Goal: Information Seeking & Learning: Learn about a topic

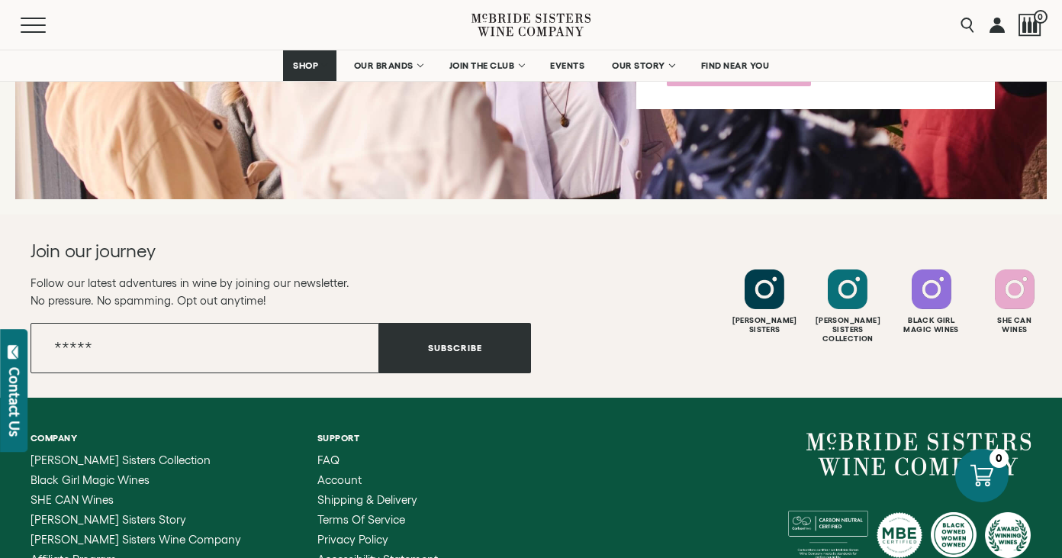
scroll to position [5654, 0]
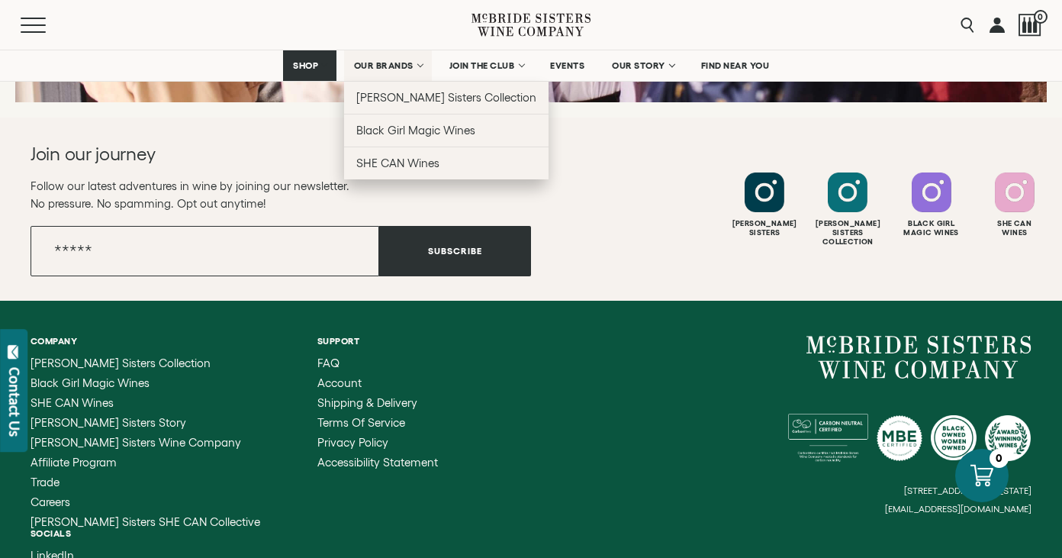
click at [402, 69] on span "OUR BRANDS" at bounding box center [383, 65] width 59 height 11
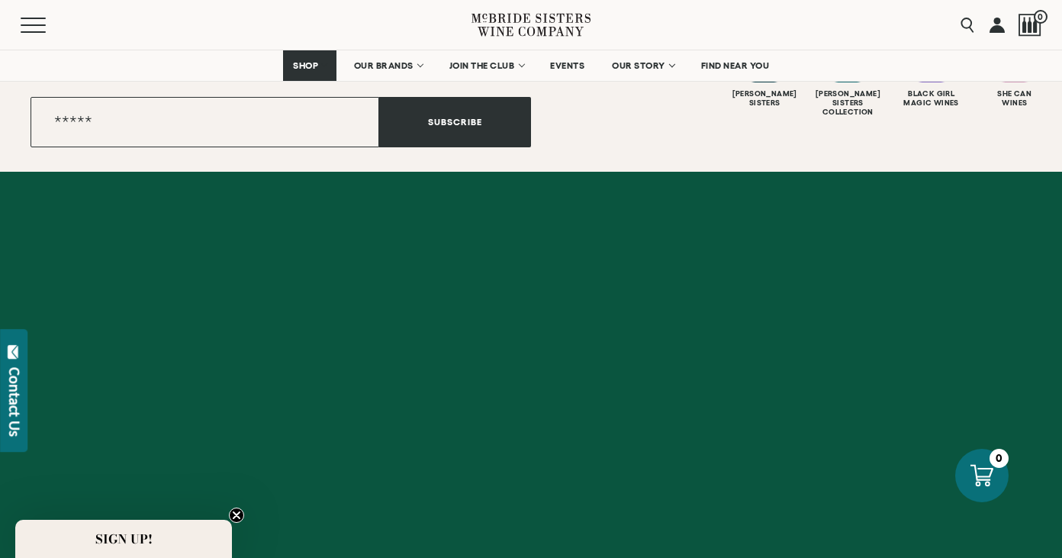
scroll to position [7003, 0]
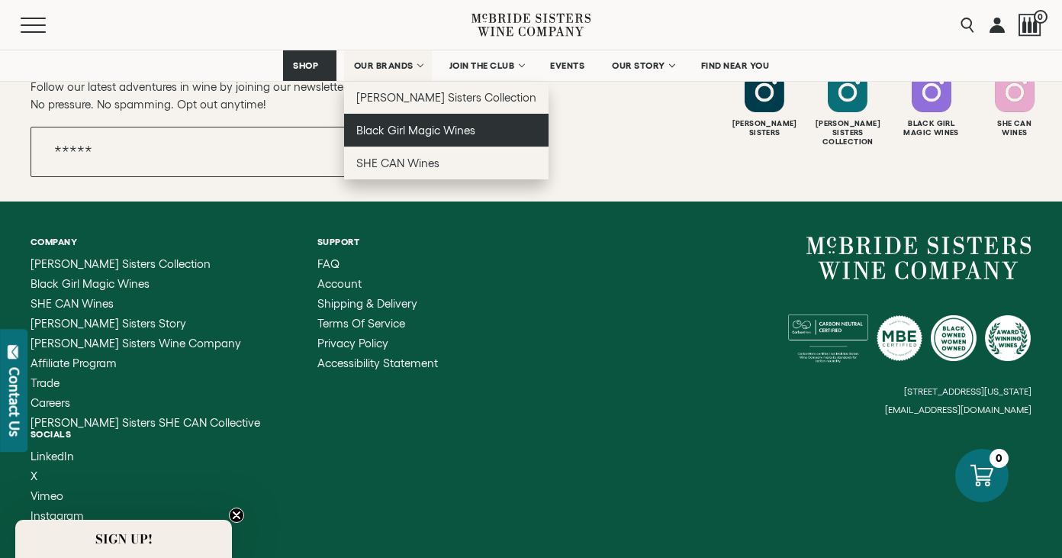
click at [409, 135] on span "Black Girl Magic Wines" at bounding box center [415, 130] width 119 height 13
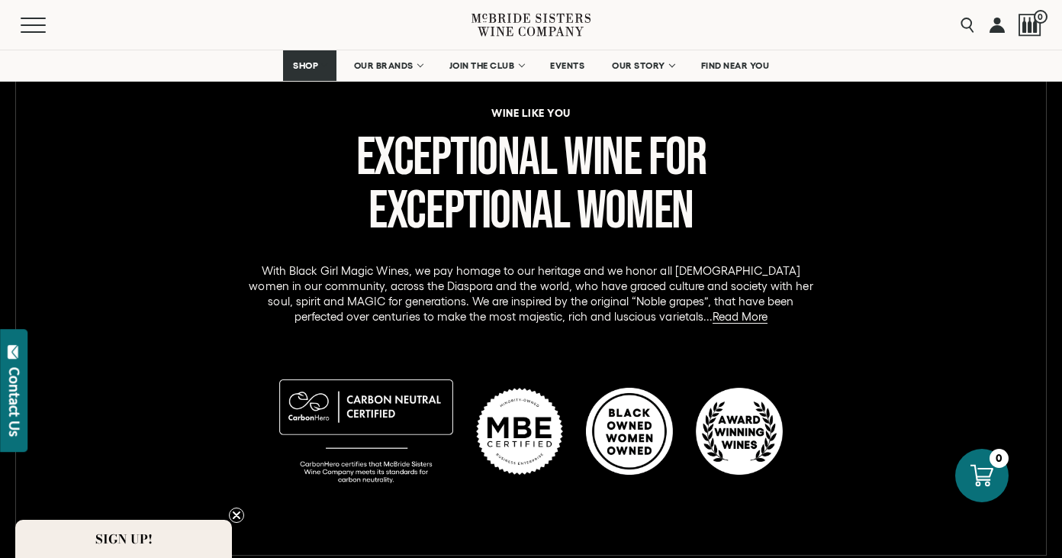
scroll to position [668, 0]
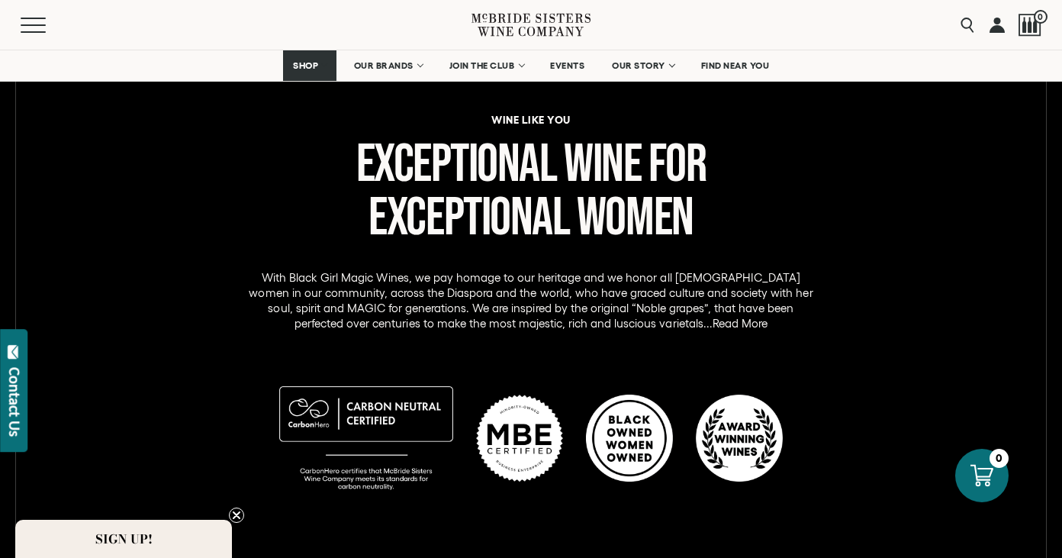
click at [712, 321] on link "Read More" at bounding box center [739, 324] width 55 height 14
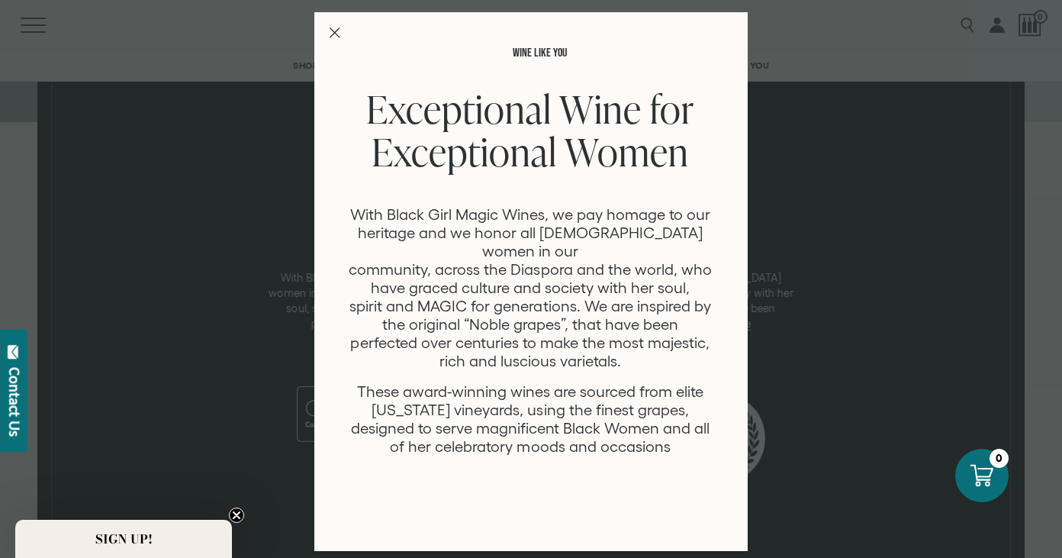
scroll to position [5, 0]
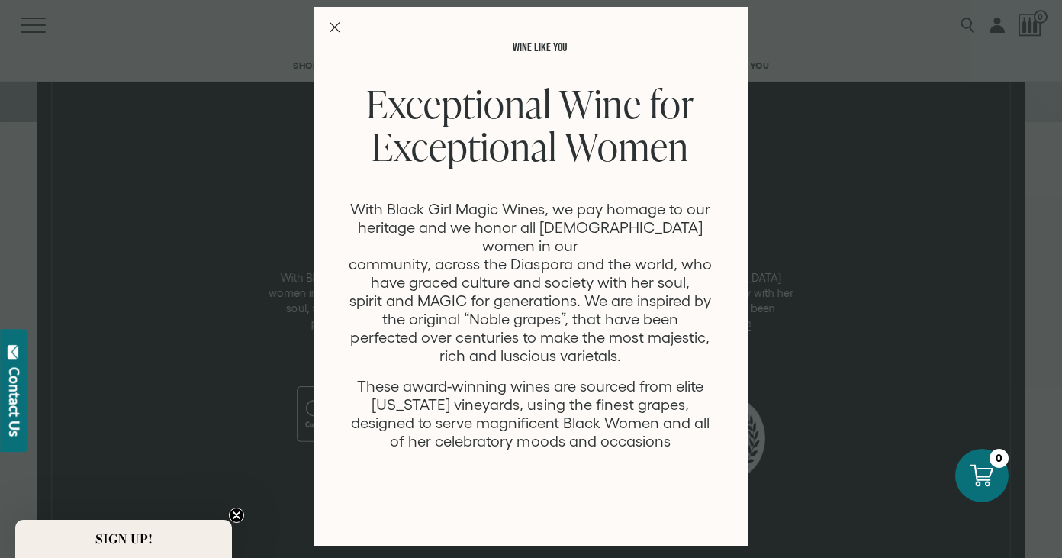
click at [336, 32] on icon "Close Modal" at bounding box center [334, 27] width 11 height 11
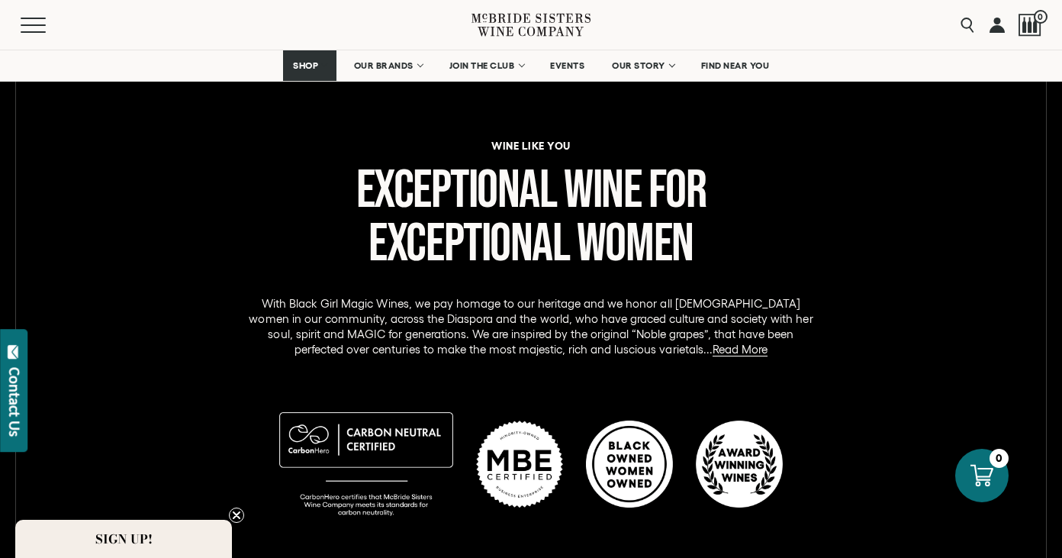
scroll to position [641, 0]
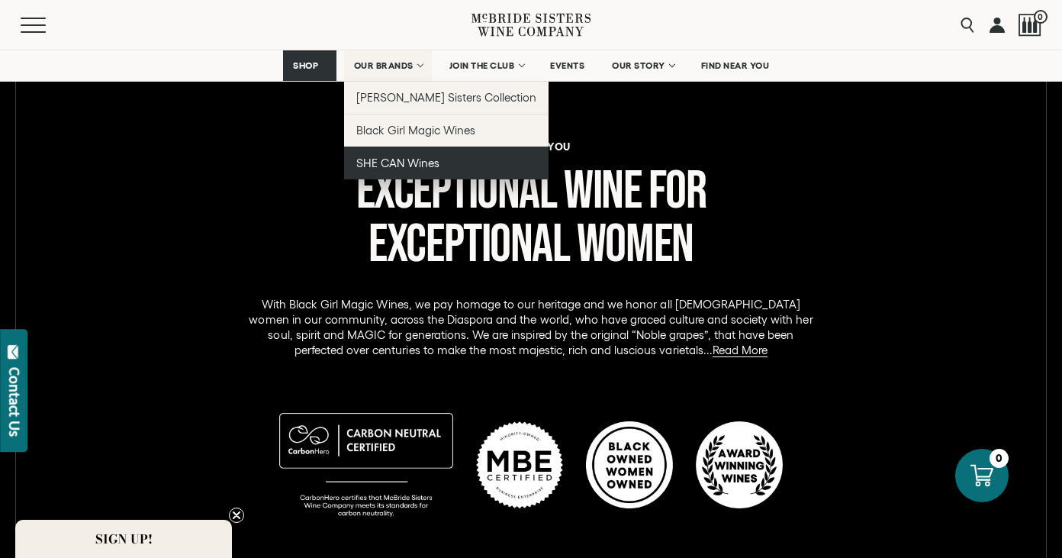
click at [393, 161] on span "SHE CAN Wines" at bounding box center [397, 162] width 83 height 13
